Goal: Obtain resource: Obtain resource

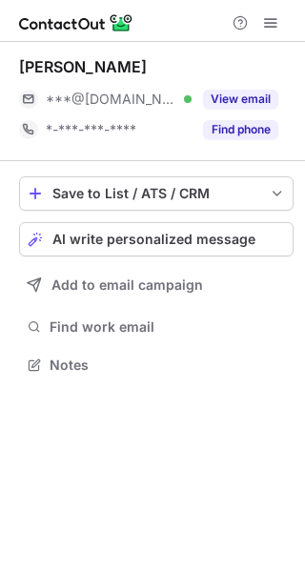
scroll to position [352, 305]
click at [250, 98] on button "View email" at bounding box center [240, 99] width 75 height 19
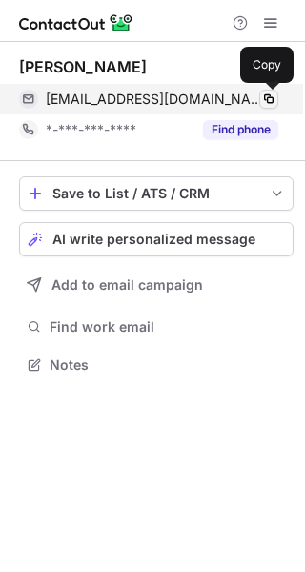
click at [270, 96] on span at bounding box center [268, 99] width 15 height 15
